Goal: Task Accomplishment & Management: Use online tool/utility

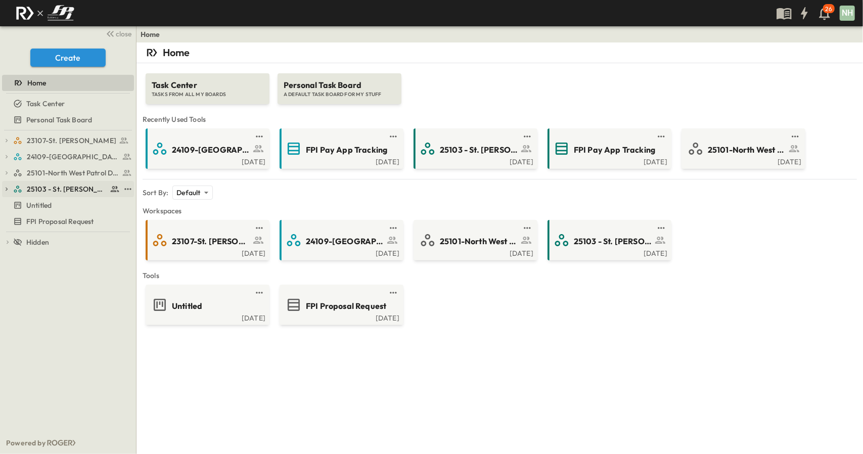
click at [97, 187] on span "25103 - St. [PERSON_NAME] Phase 2" at bounding box center [67, 189] width 80 height 10
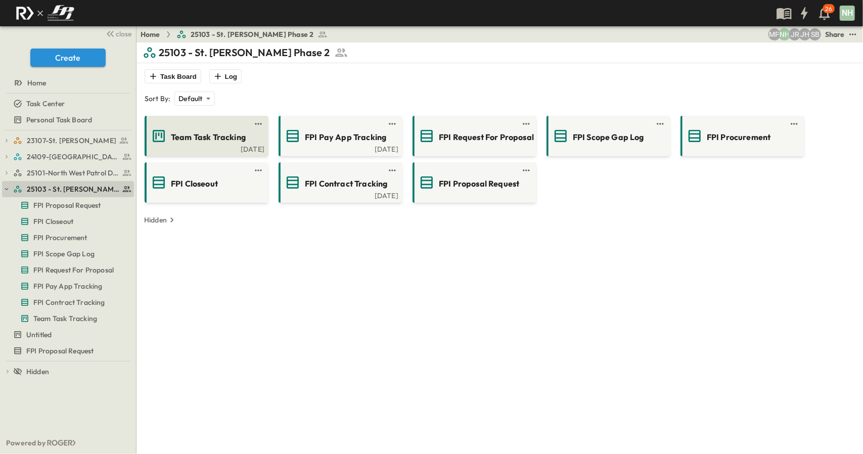
click at [200, 132] on span "Team Task Tracking" at bounding box center [208, 137] width 75 height 12
